Goal: Information Seeking & Learning: Learn about a topic

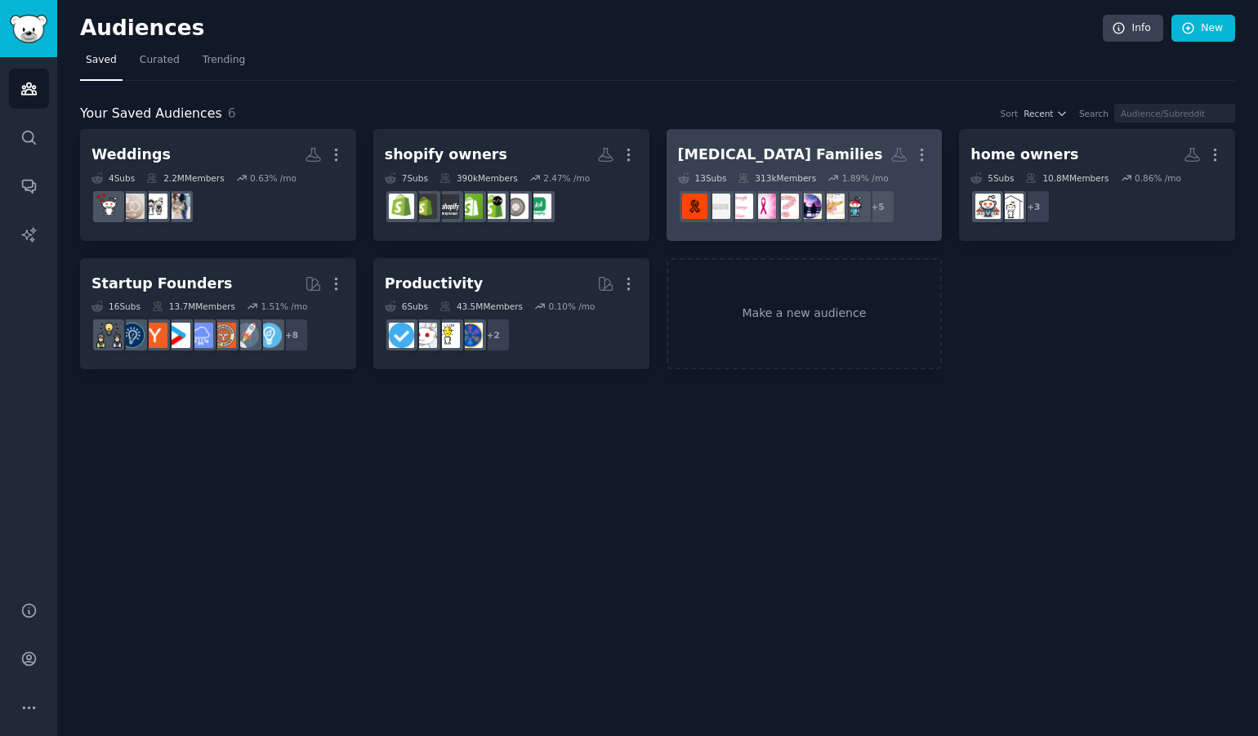
click at [831, 140] on h2 "[MEDICAL_DATA] Families More" at bounding box center [804, 154] width 253 height 29
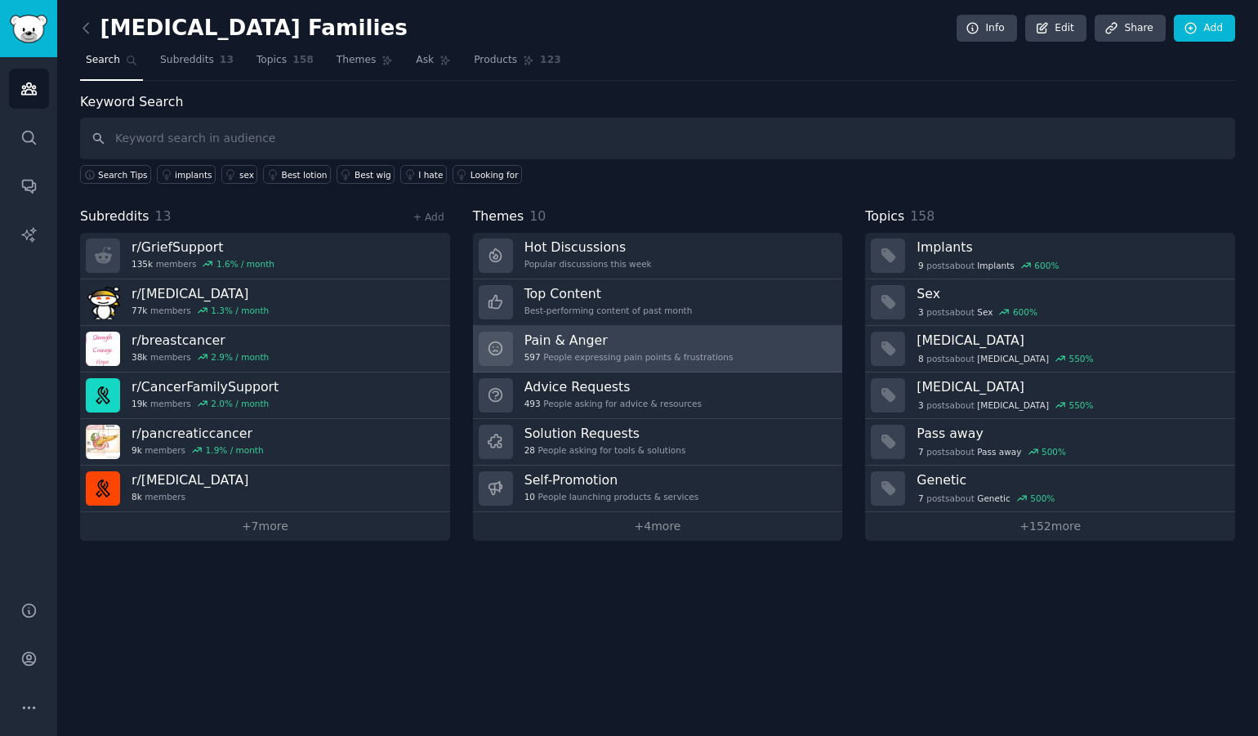
click at [725, 333] on link "Pain & Anger 597 People expressing pain points & frustrations" at bounding box center [658, 349] width 370 height 47
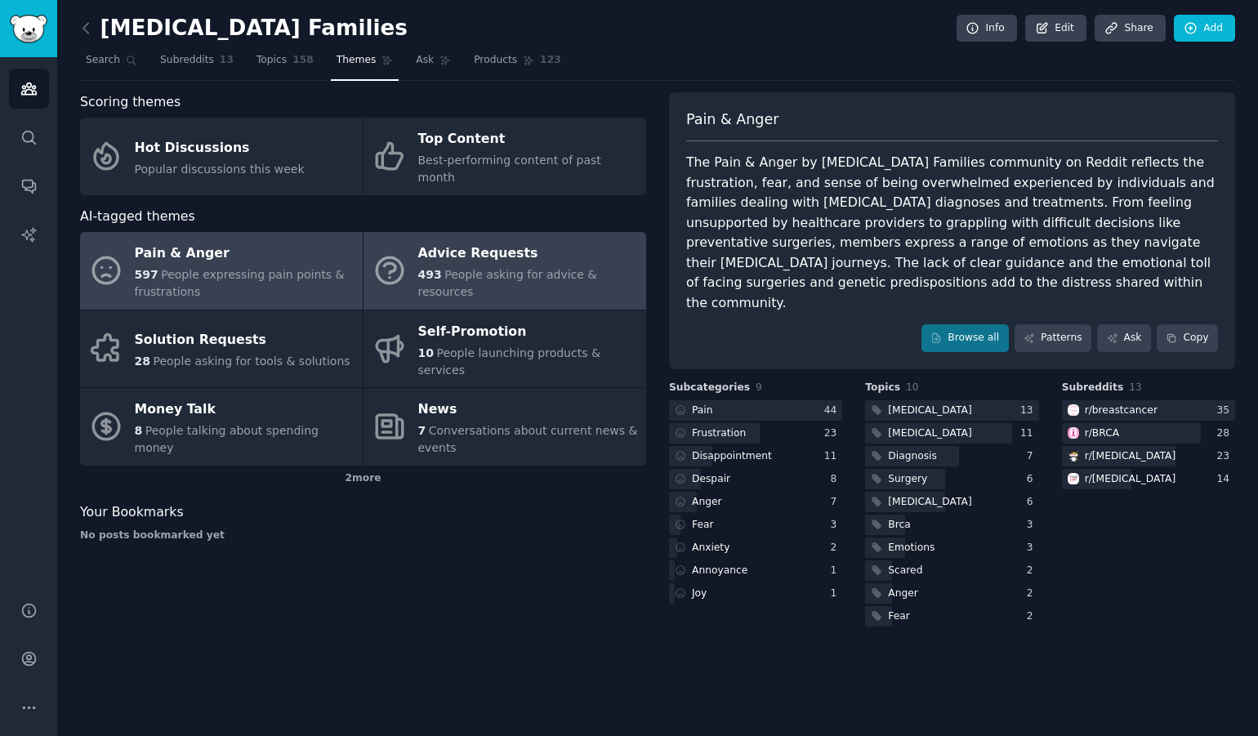
click at [600, 266] on div "493 People asking for advice & resources" at bounding box center [528, 283] width 220 height 34
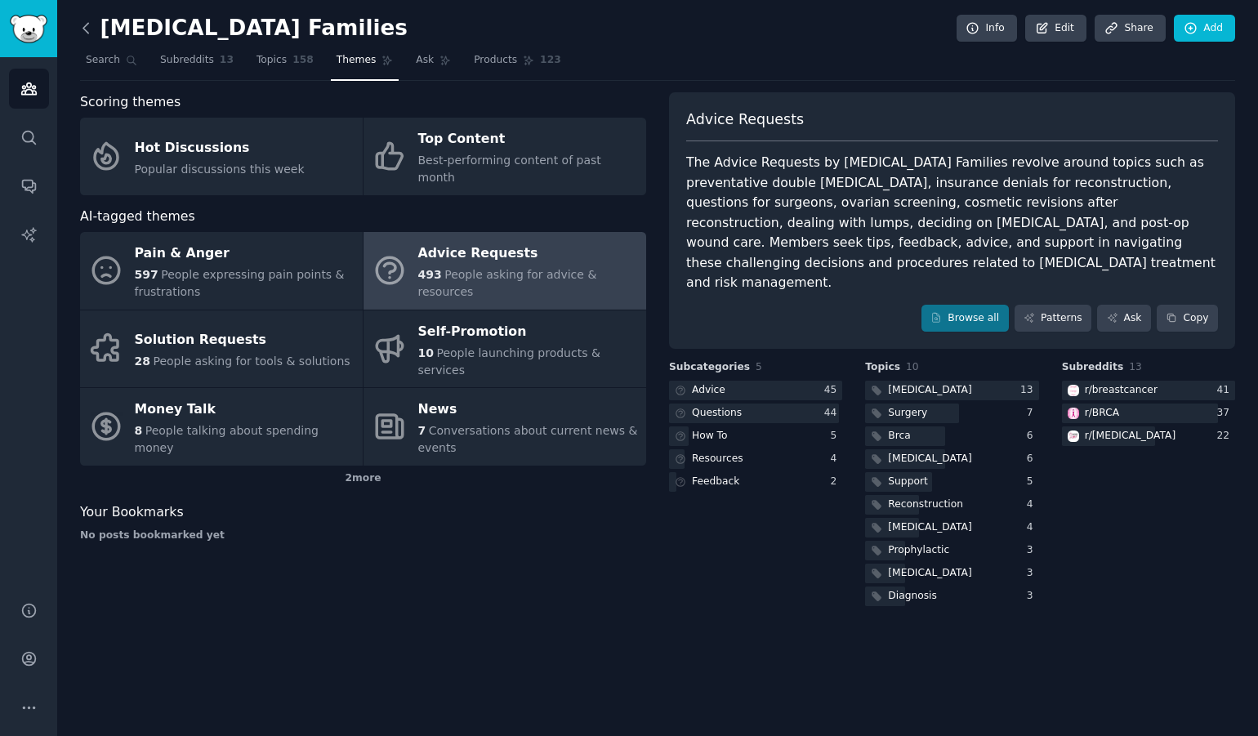
click at [85, 28] on icon at bounding box center [86, 28] width 17 height 17
